Goal: Transaction & Acquisition: Purchase product/service

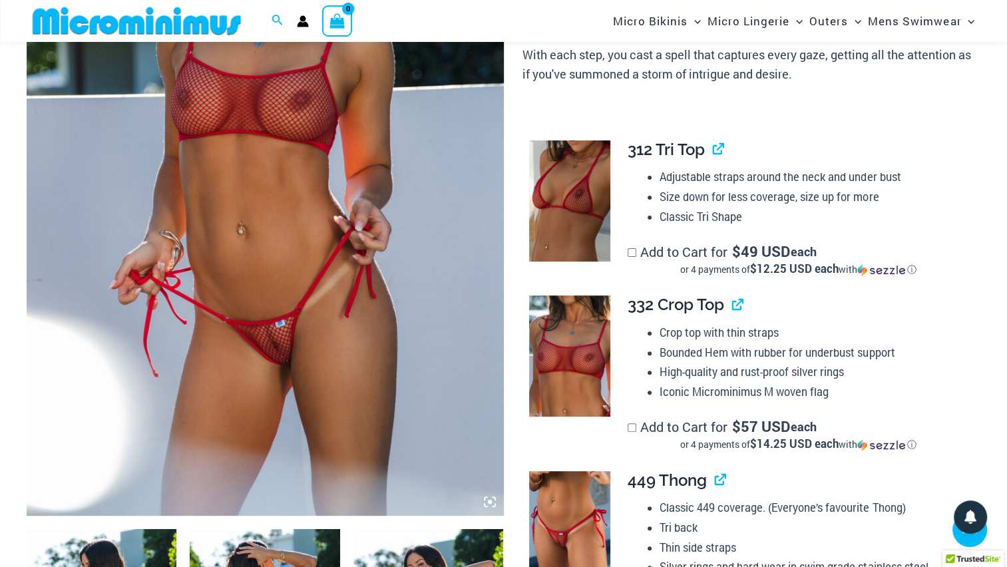
scroll to position [387, 0]
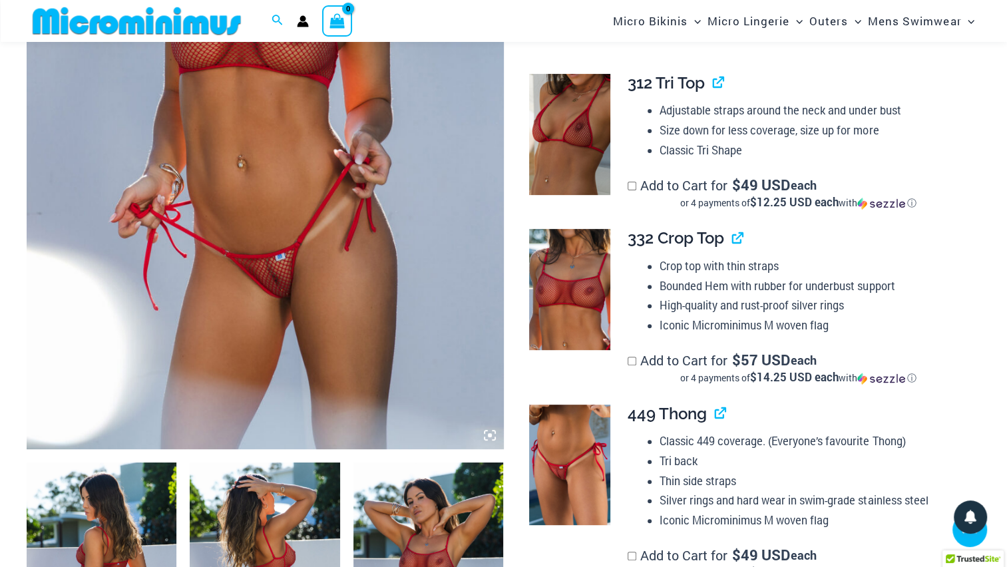
type input "**********"
click at [279, 288] on img at bounding box center [265, 92] width 477 height 716
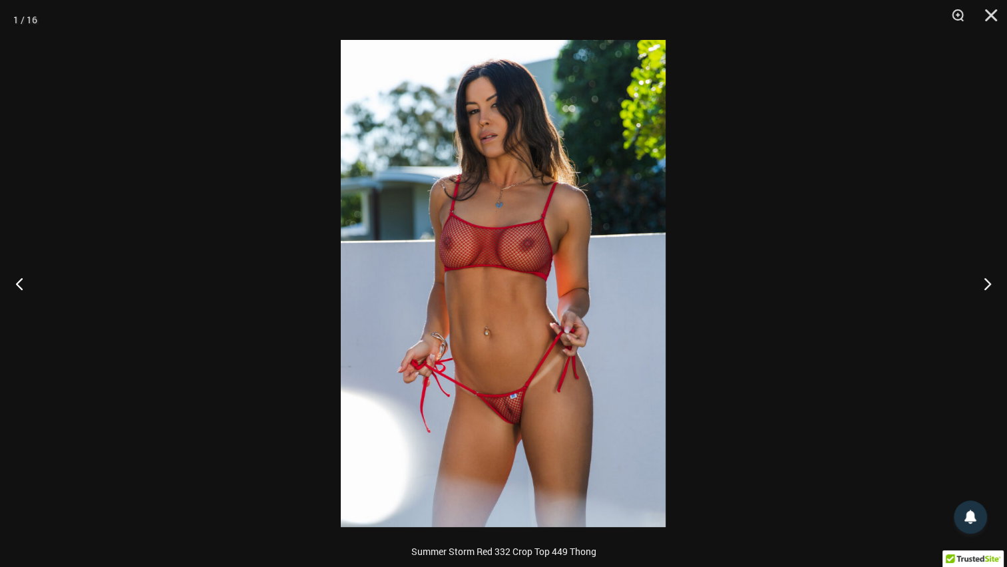
click at [516, 429] on img at bounding box center [503, 283] width 325 height 487
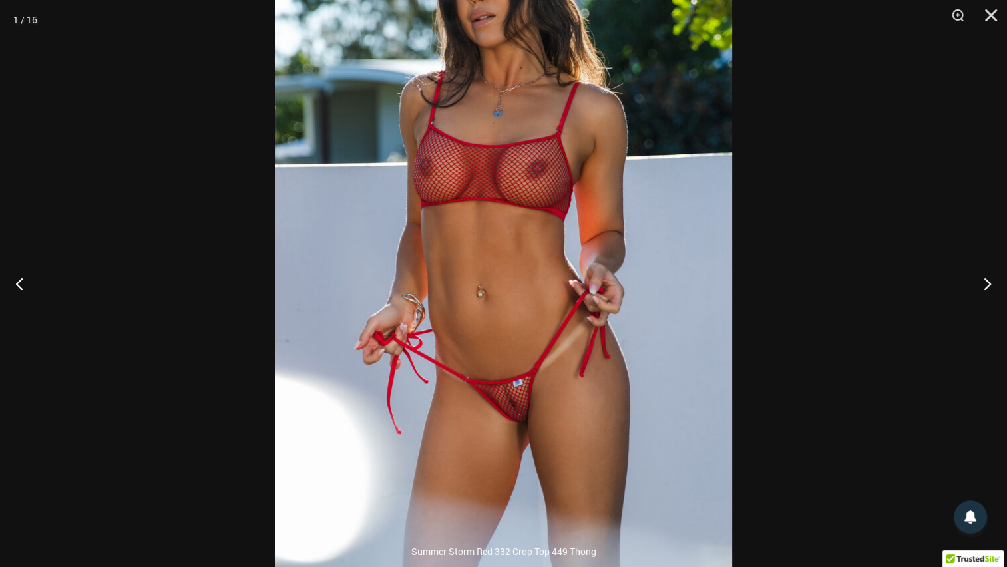
click at [518, 425] on img at bounding box center [503, 225] width 457 height 686
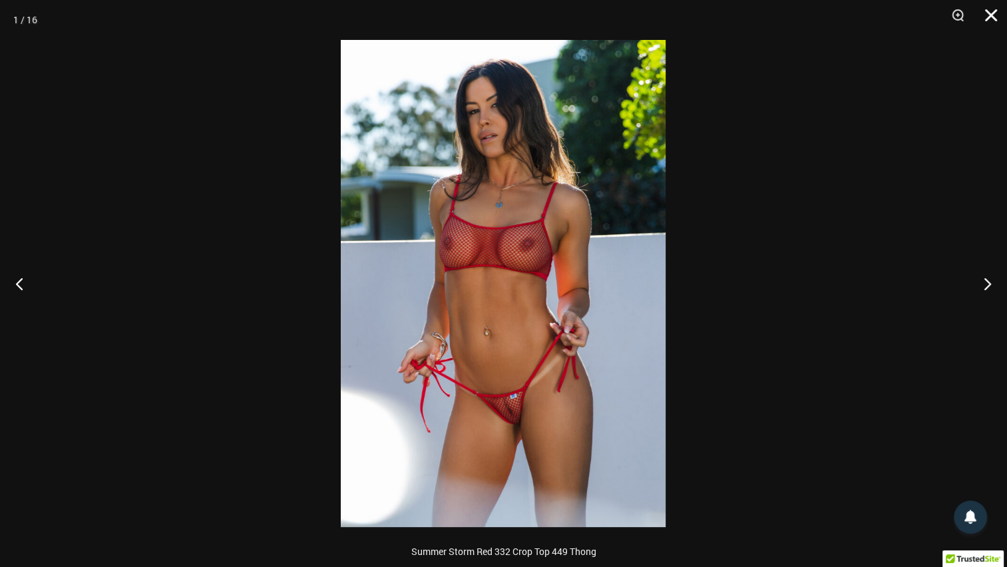
click at [987, 15] on button "Close" at bounding box center [986, 20] width 33 height 40
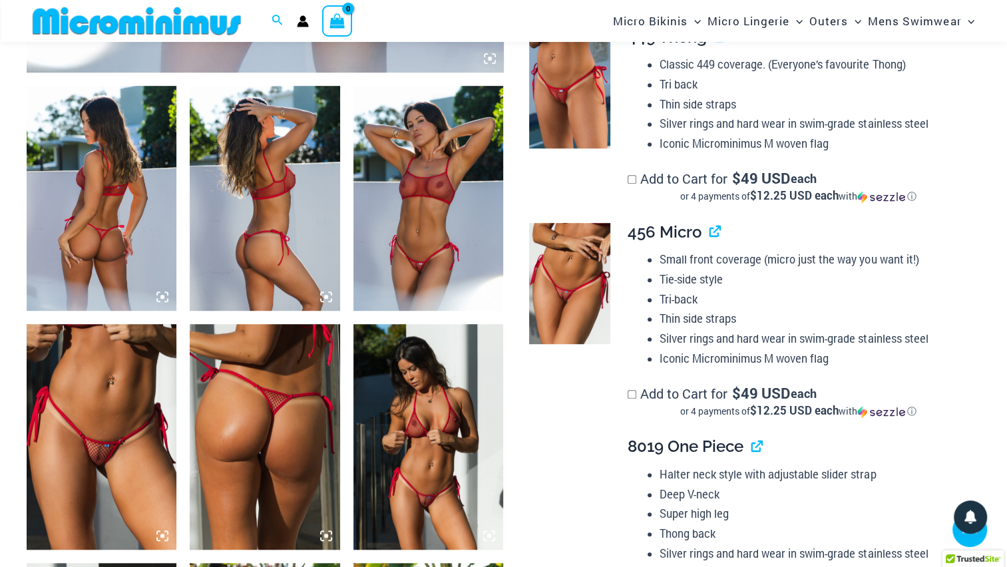
scroll to position [787, 0]
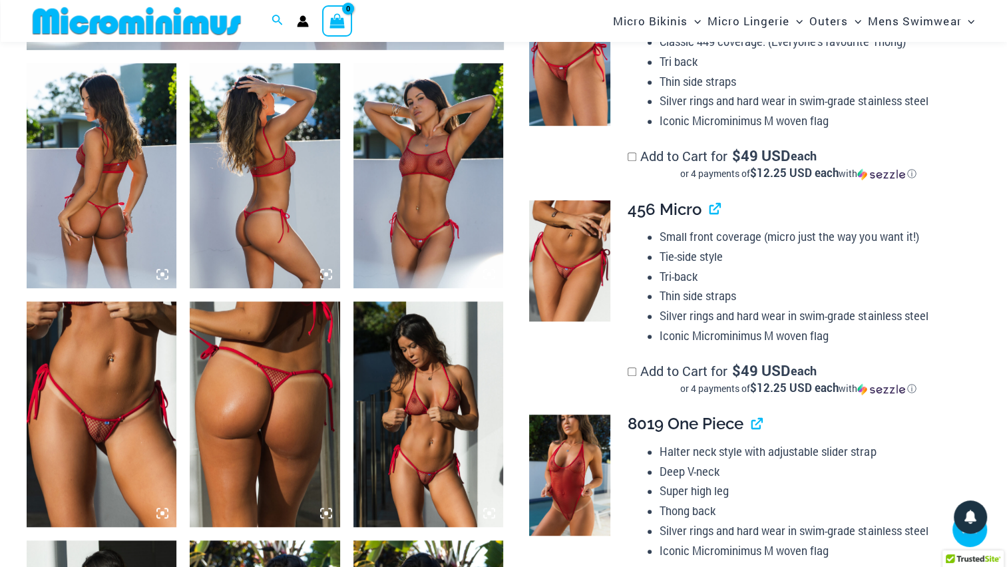
click at [95, 433] on img at bounding box center [102, 414] width 150 height 225
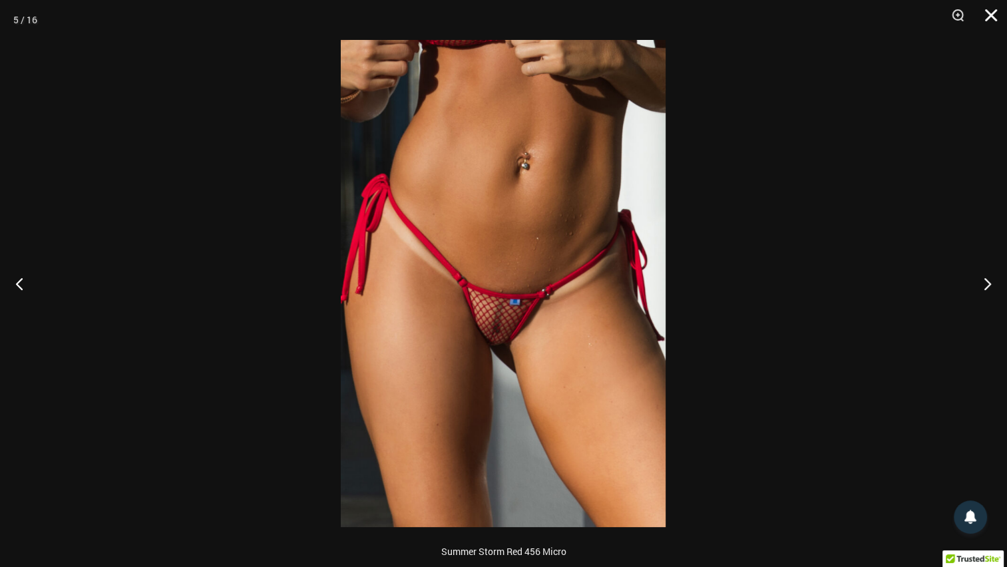
click at [991, 19] on button "Close" at bounding box center [986, 20] width 33 height 40
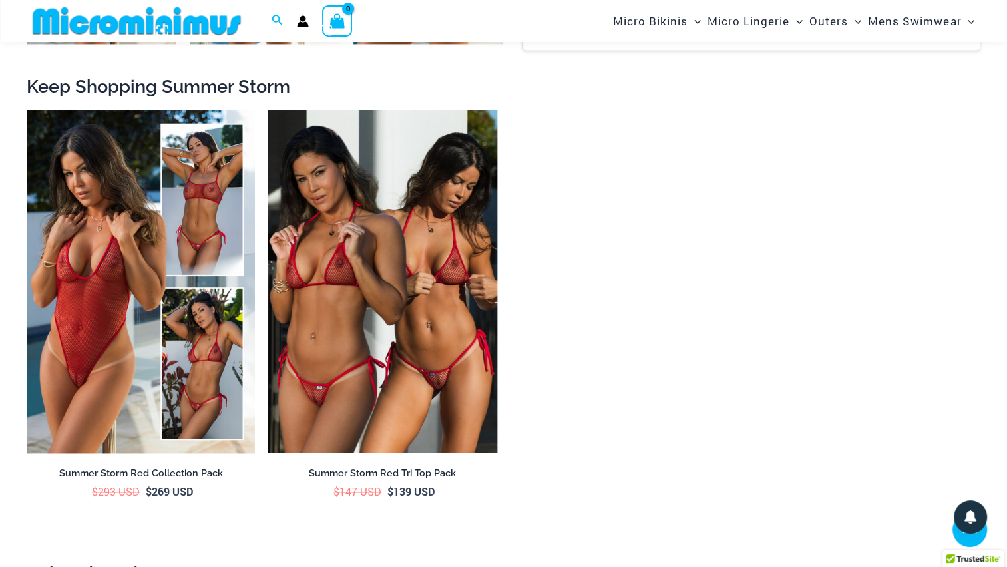
scroll to position [1519, 0]
